Goal: Find specific page/section: Find specific page/section

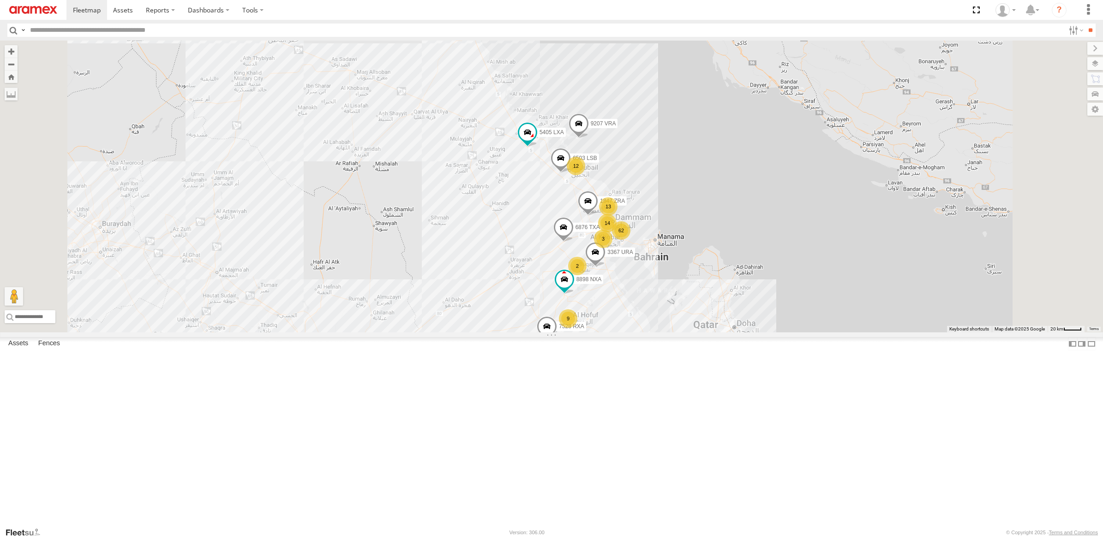
drag, startPoint x: 131, startPoint y: 29, endPoint x: 356, endPoint y: 44, distance: 226.1
click at [131, 29] on input "text" at bounding box center [545, 30] width 1038 height 13
type input "****"
click at [1085, 24] on input "**" at bounding box center [1090, 30] width 11 height 13
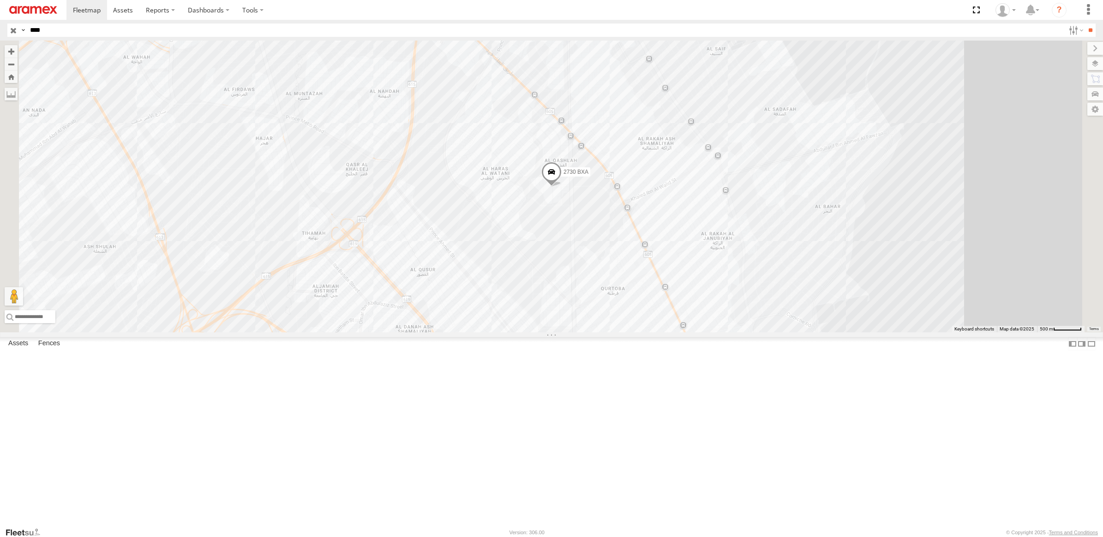
click at [685, 257] on div "2730 BXA" at bounding box center [551, 187] width 1103 height 292
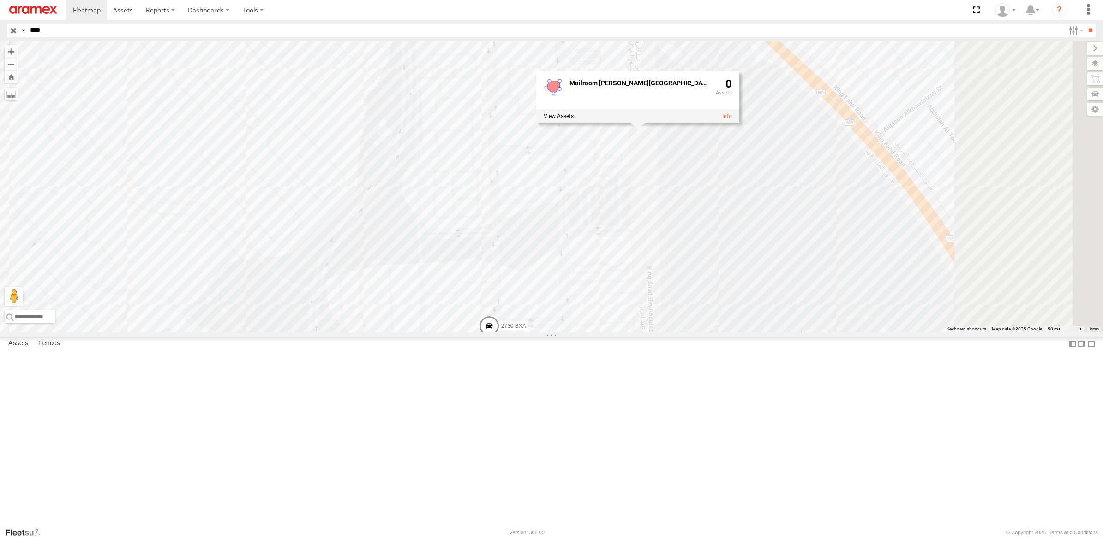
drag, startPoint x: 762, startPoint y: 174, endPoint x: 606, endPoint y: 284, distance: 191.1
click at [612, 286] on div "2730 BXA Mailroom [PERSON_NAME][GEOGRAPHIC_DATA] [GEOGRAPHIC_DATA] 0" at bounding box center [551, 187] width 1103 height 292
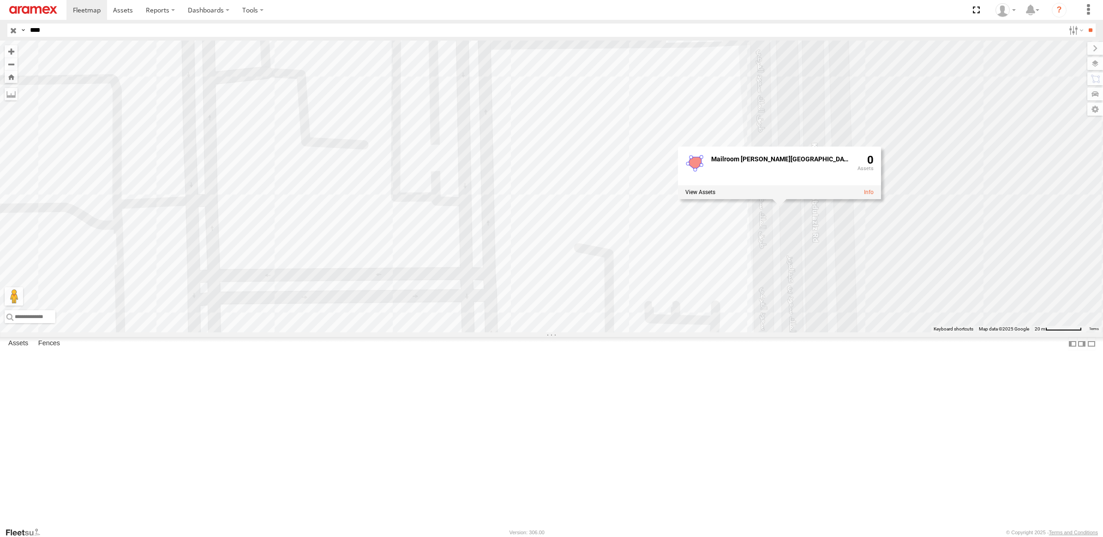
drag, startPoint x: 742, startPoint y: 187, endPoint x: 646, endPoint y: 400, distance: 232.9
click at [637, 333] on div "2730 BXA Mailroom [PERSON_NAME][GEOGRAPHIC_DATA] [GEOGRAPHIC_DATA] 0" at bounding box center [551, 187] width 1103 height 292
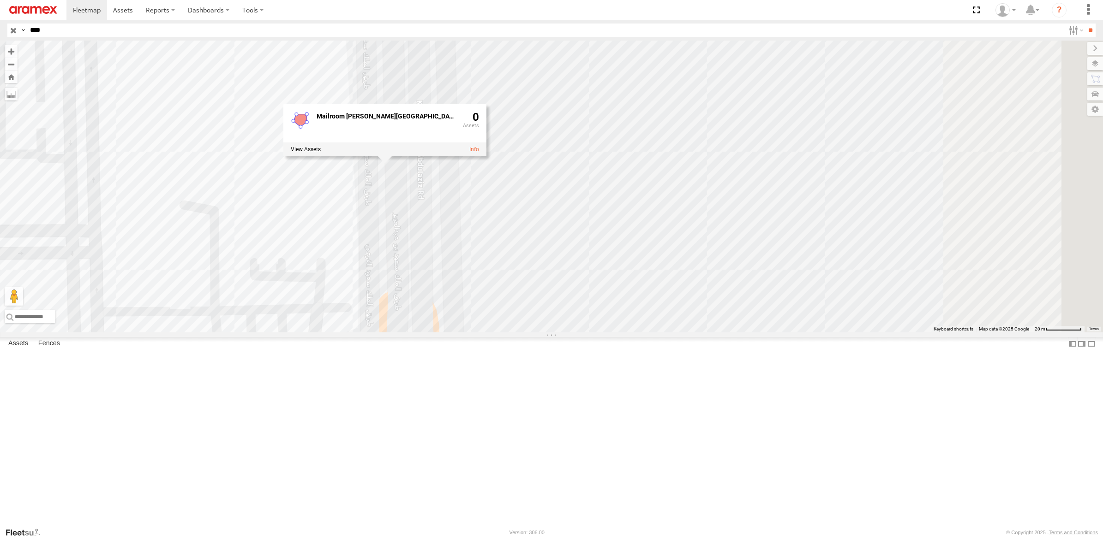
drag, startPoint x: 633, startPoint y: 293, endPoint x: 425, endPoint y: 462, distance: 268.6
click at [425, 333] on div "2730 BXA Mailroom [PERSON_NAME][GEOGRAPHIC_DATA] [GEOGRAPHIC_DATA] 0" at bounding box center [551, 187] width 1103 height 292
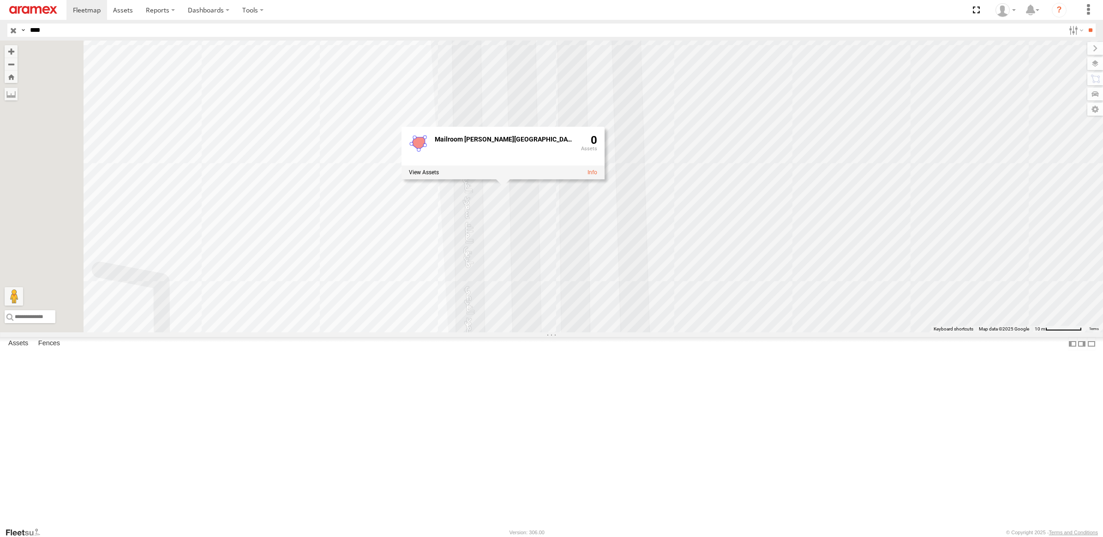
drag, startPoint x: 518, startPoint y: 183, endPoint x: 629, endPoint y: 406, distance: 249.2
click at [628, 333] on div "2730 BXA Mailroom [PERSON_NAME][GEOGRAPHIC_DATA] [GEOGRAPHIC_DATA] 0" at bounding box center [551, 187] width 1103 height 292
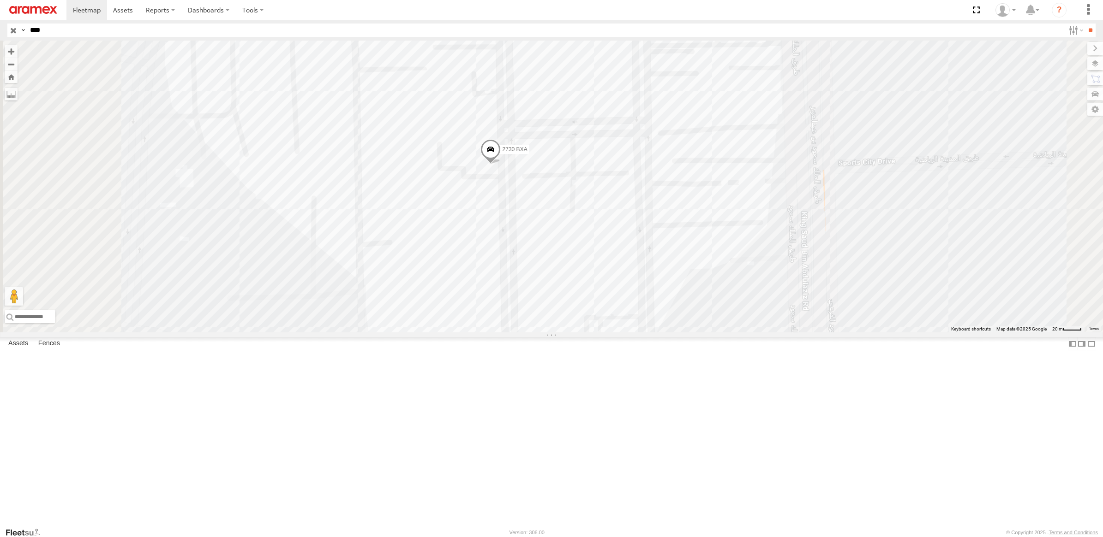
drag, startPoint x: 599, startPoint y: 371, endPoint x: 612, endPoint y: 266, distance: 106.5
click at [612, 266] on div "2730 BXA Mailroom [PERSON_NAME][GEOGRAPHIC_DATA] [GEOGRAPHIC_DATA] 0" at bounding box center [551, 187] width 1103 height 292
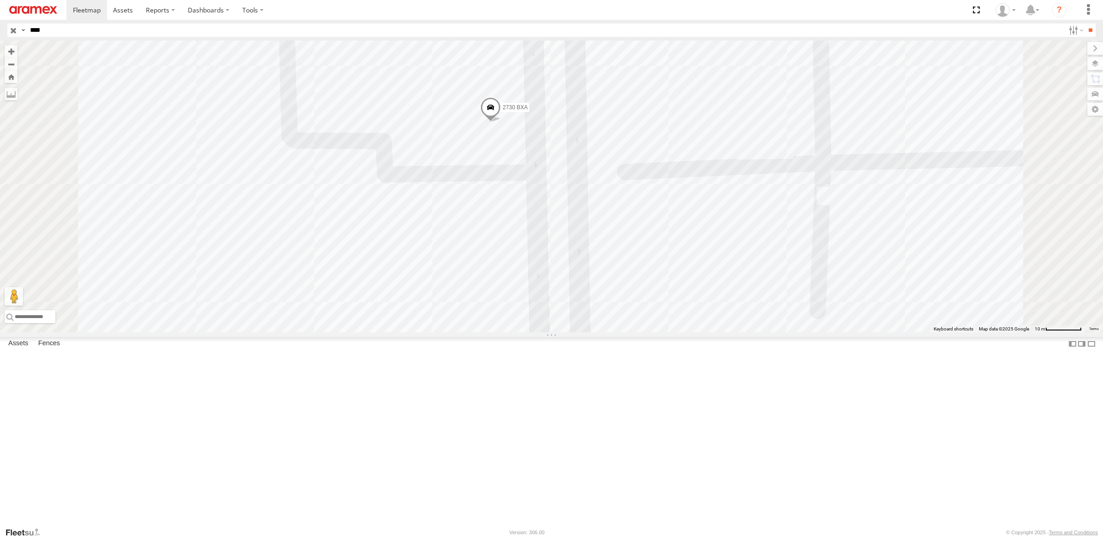
click at [578, 260] on div "2730 BXA Mailroom [PERSON_NAME][GEOGRAPHIC_DATA] [GEOGRAPHIC_DATA] 0" at bounding box center [551, 187] width 1103 height 292
click at [501, 122] on span at bounding box center [491, 109] width 20 height 25
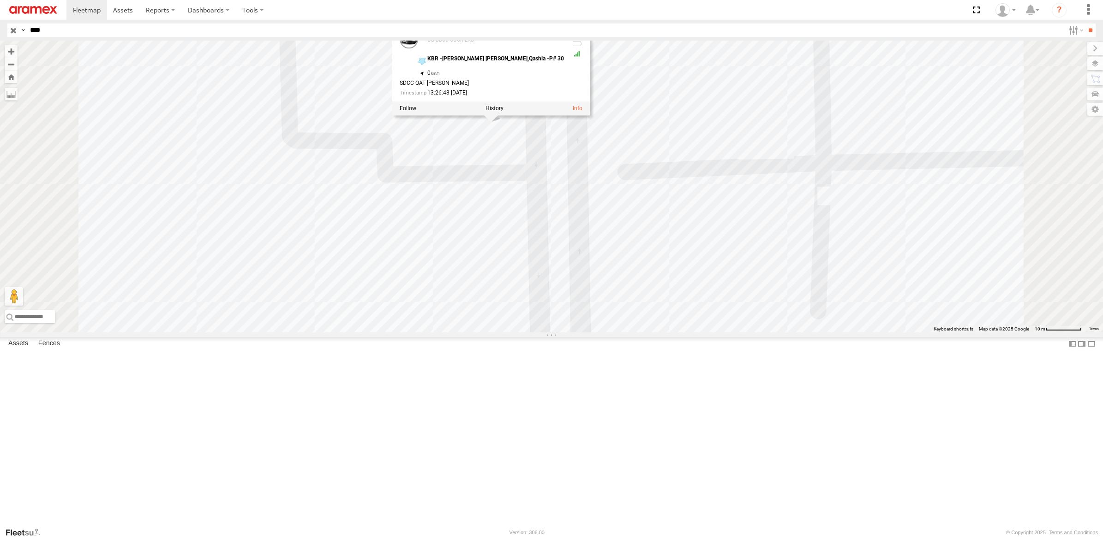
click at [0, 0] on div "2730 BXA OS SDCC COURIERS KBR -[PERSON_NAME] Al Watani,[GEOGRAPHIC_DATA] -P# 30…" at bounding box center [0, 0] width 0 height 0
click at [0, 0] on div "2730 BXA" at bounding box center [0, 0] width 0 height 0
